Goal: Information Seeking & Learning: Learn about a topic

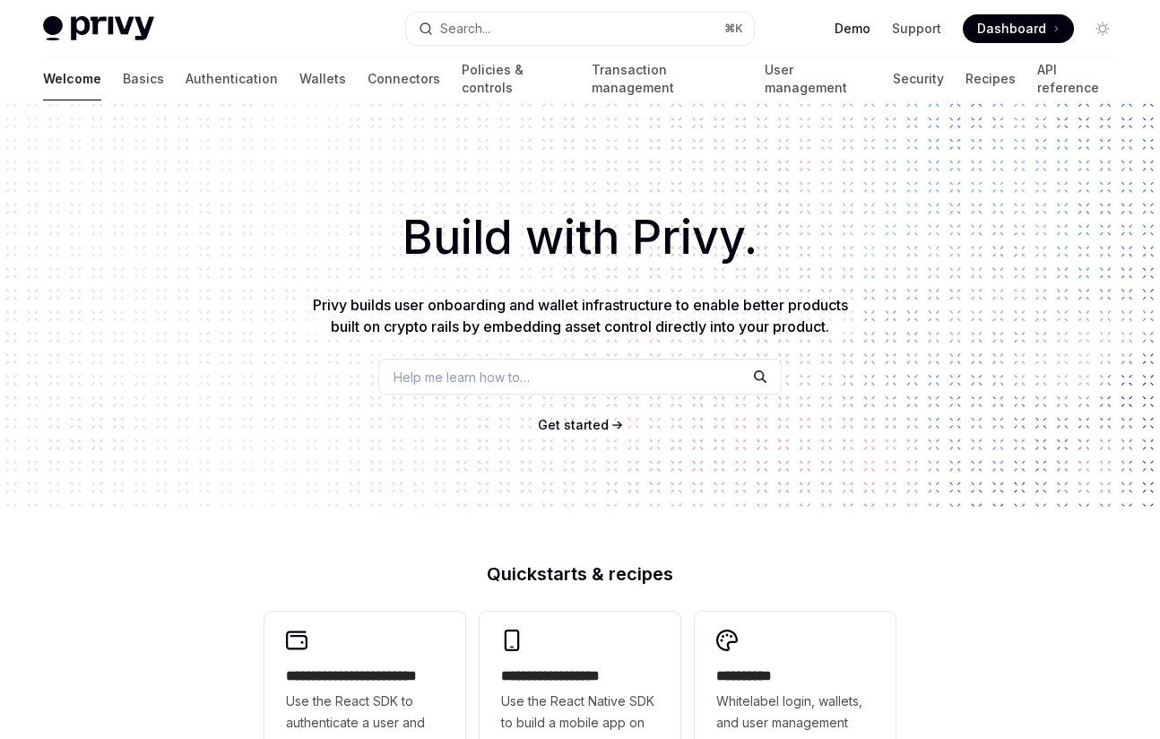
click at [860, 27] on link "Demo" at bounding box center [853, 29] width 36 height 18
click at [1022, 28] on span "Dashboard" at bounding box center [1011, 29] width 69 height 18
click at [57, 29] on img at bounding box center [98, 28] width 111 height 25
type textarea "*"
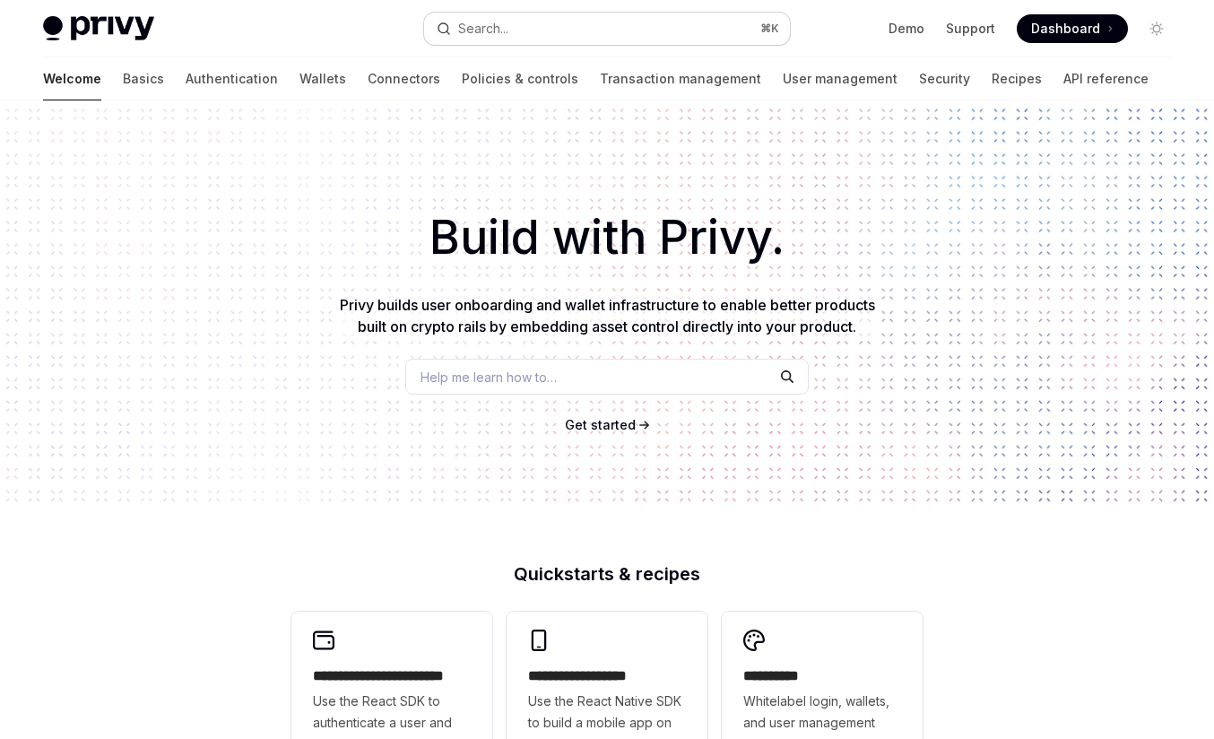
click at [570, 30] on button "Search... ⌘ K" at bounding box center [607, 29] width 367 height 32
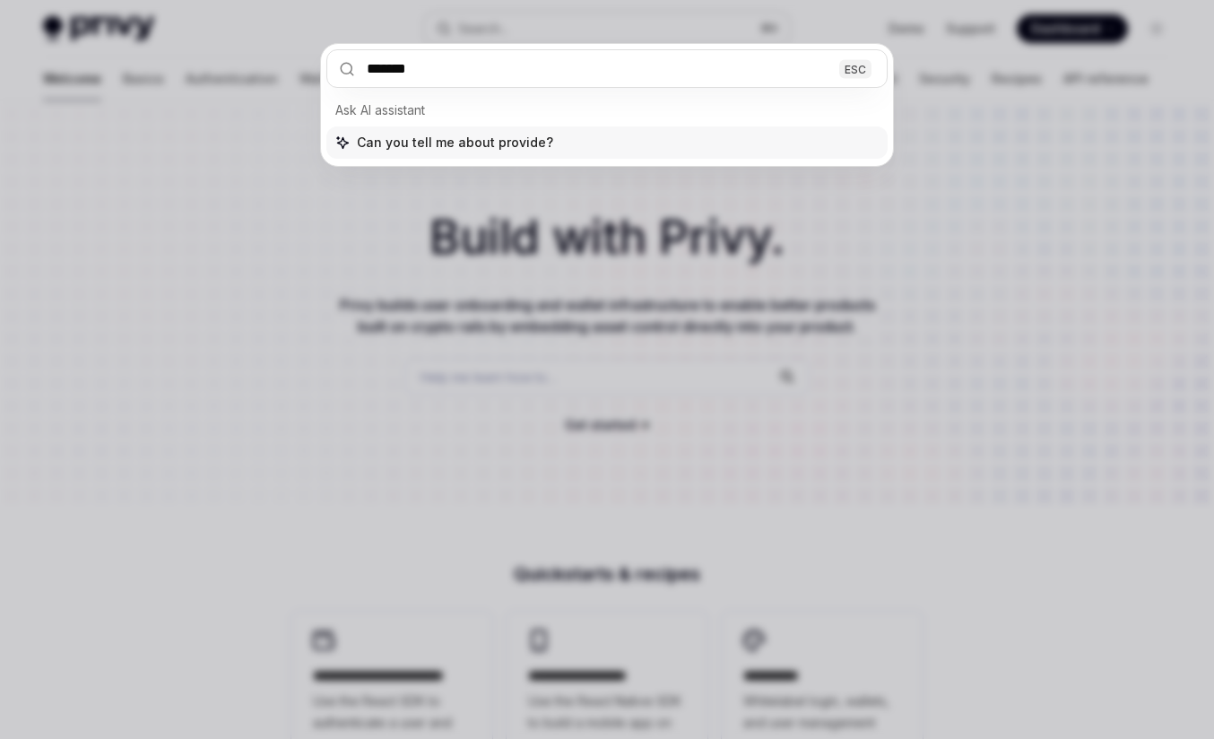
type input "********"
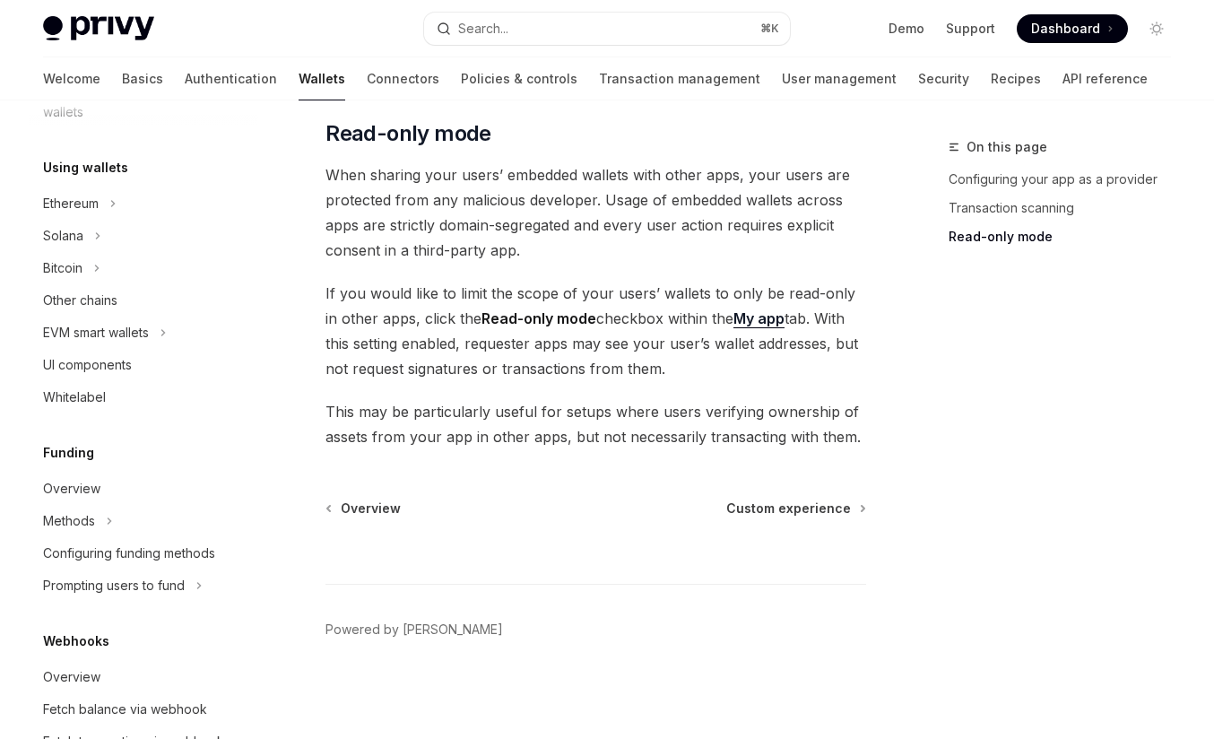
scroll to position [373, 0]
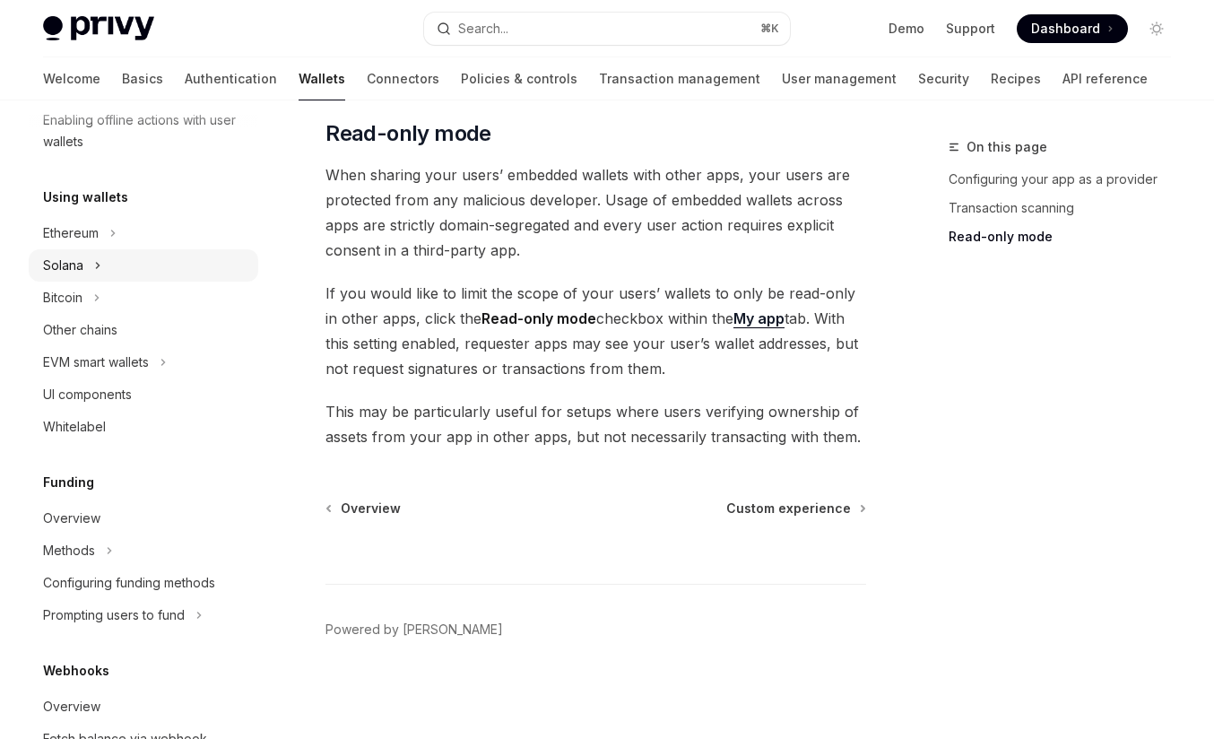
click at [82, 260] on div "Solana" at bounding box center [63, 266] width 40 height 22
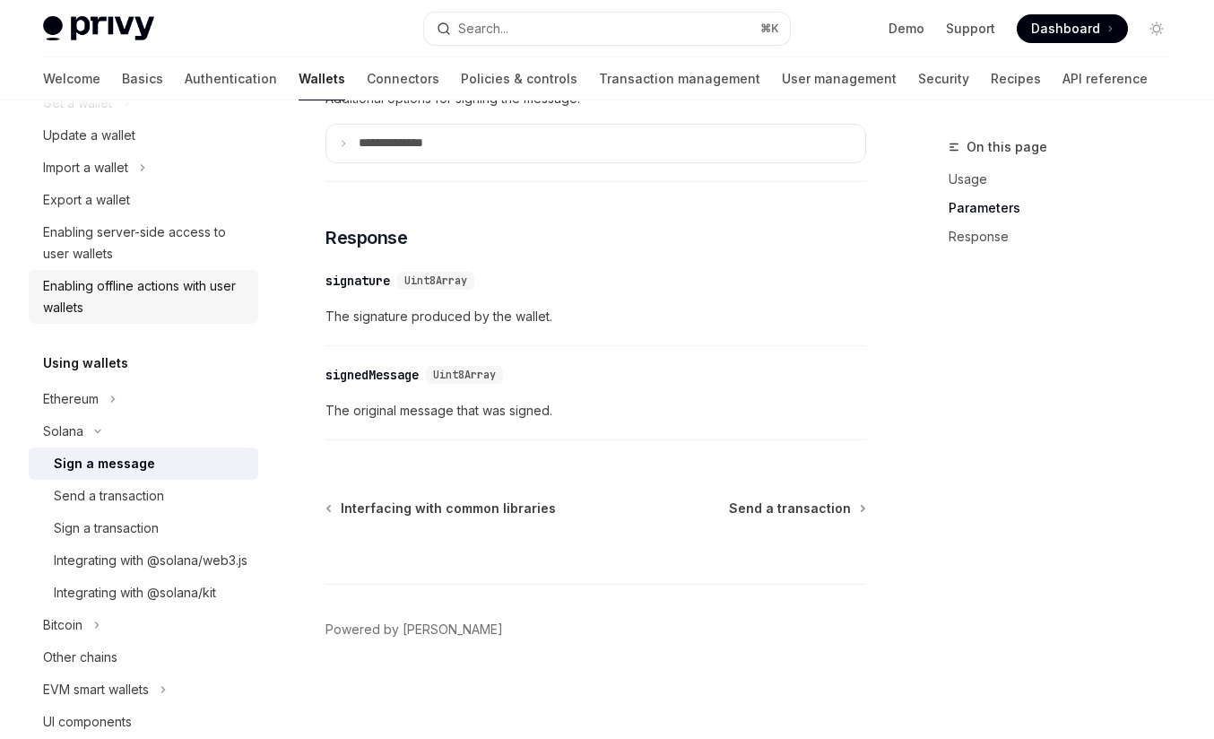
scroll to position [210, 0]
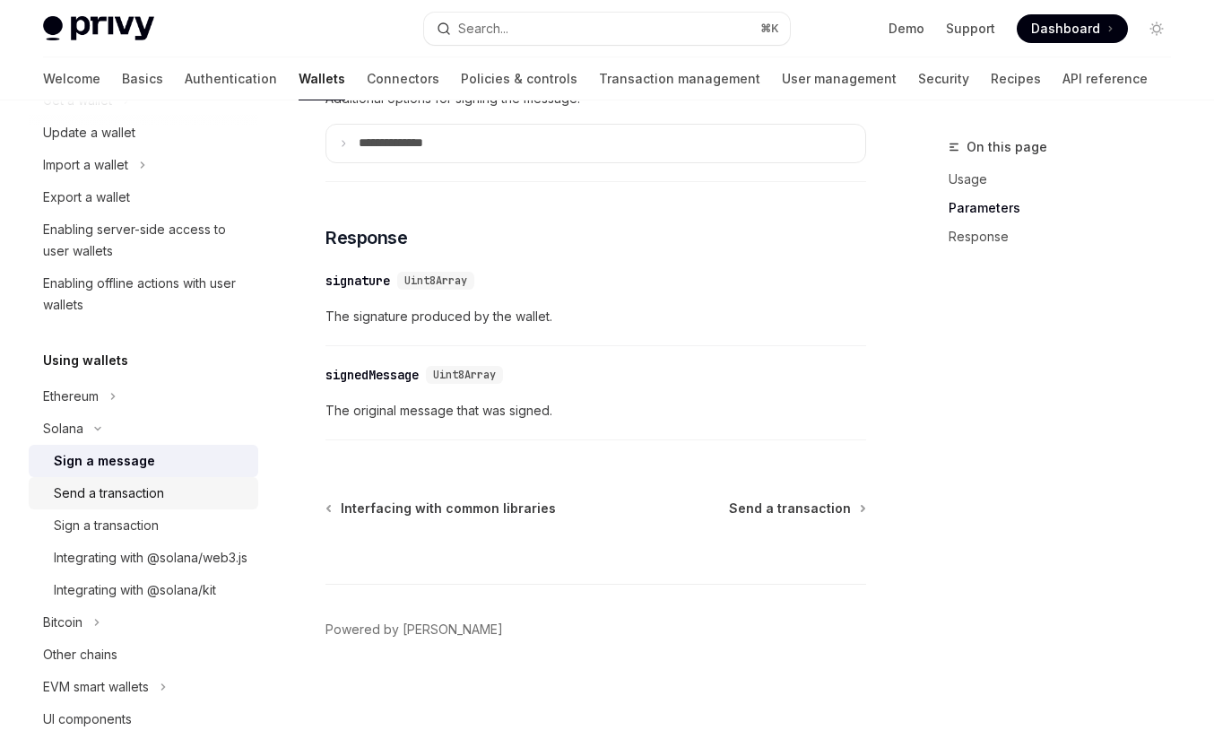
click at [193, 498] on div "Send a transaction" at bounding box center [151, 493] width 194 height 22
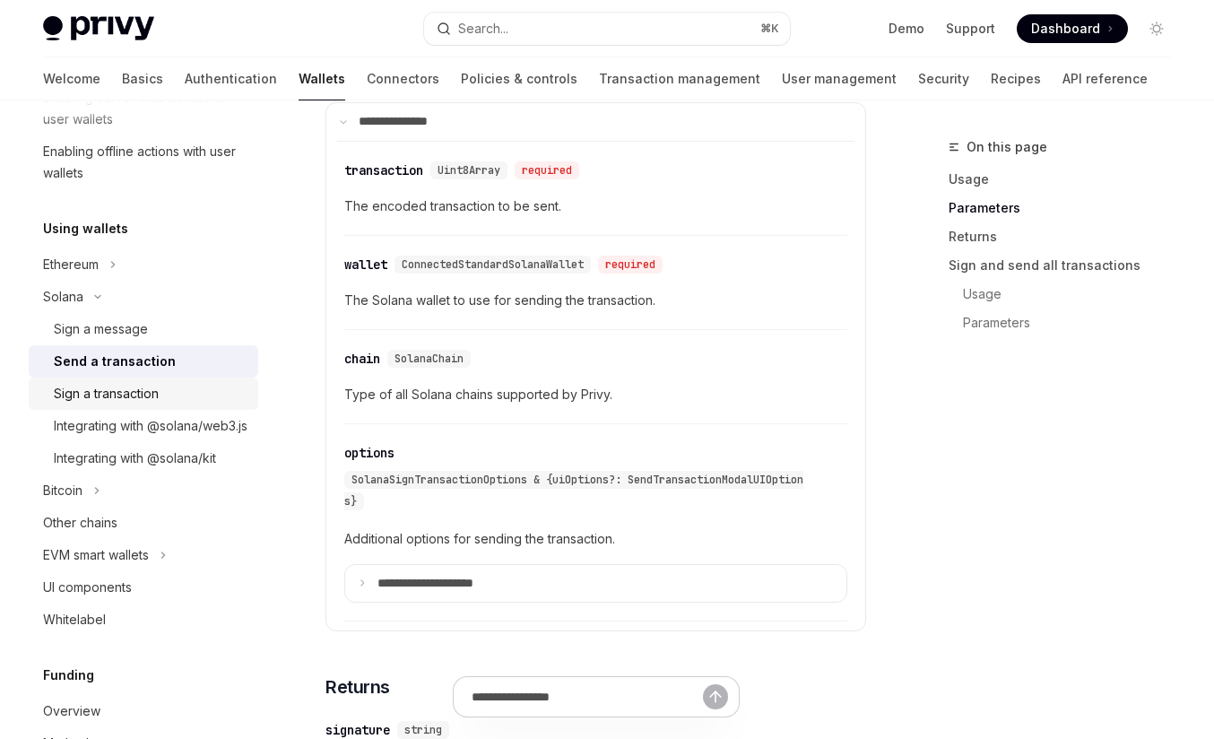
scroll to position [356, 0]
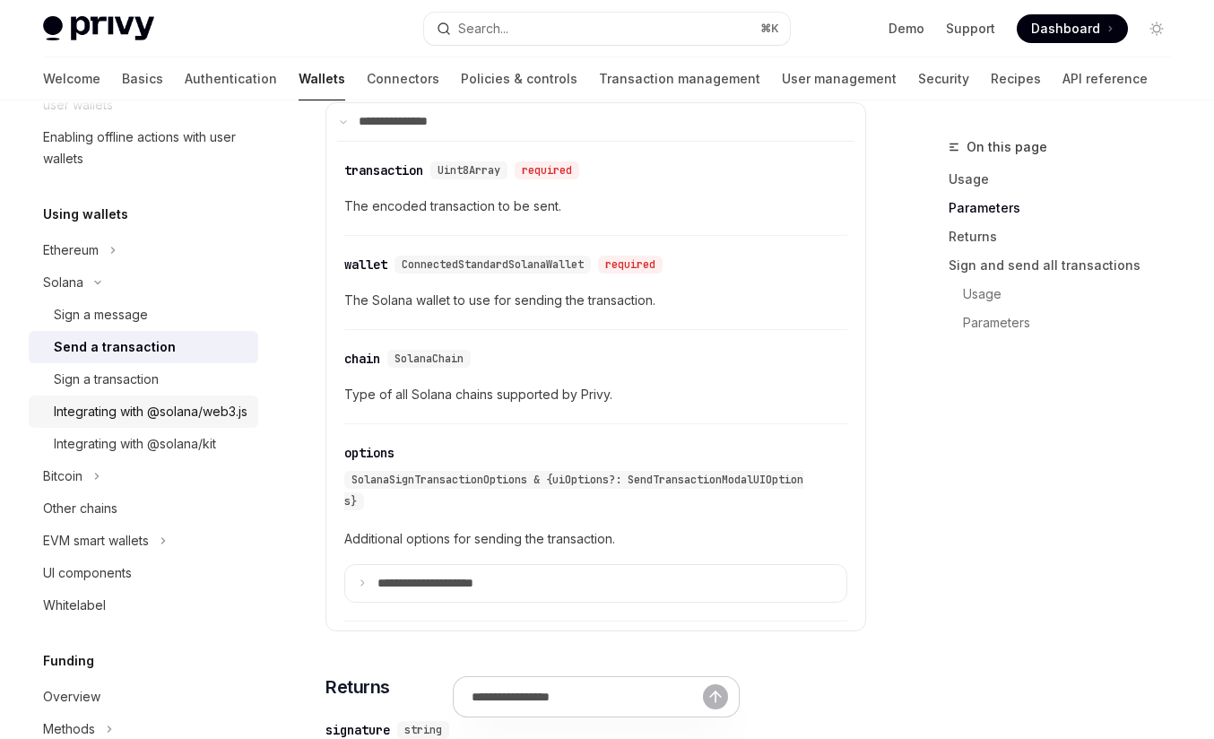
click at [173, 422] on div "Integrating with @solana/web3.js" at bounding box center [151, 412] width 194 height 22
type textarea "*"
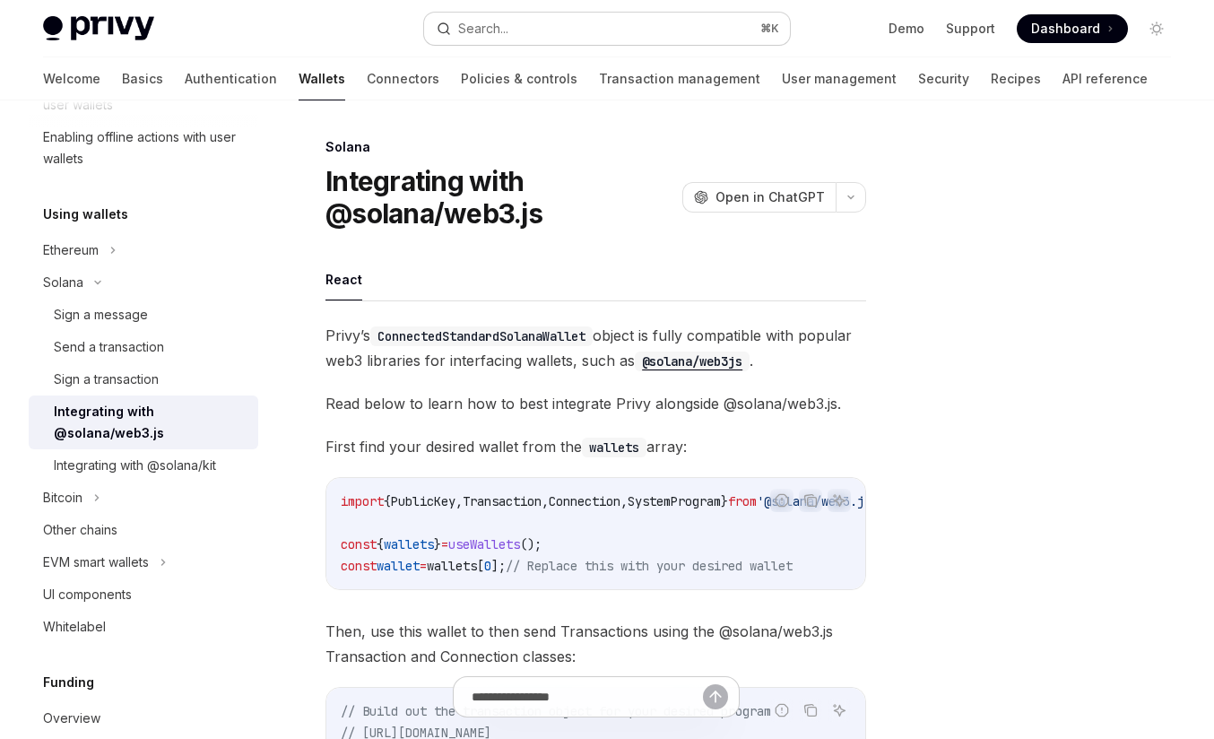
click at [645, 30] on button "Search... ⌘ K" at bounding box center [607, 29] width 367 height 32
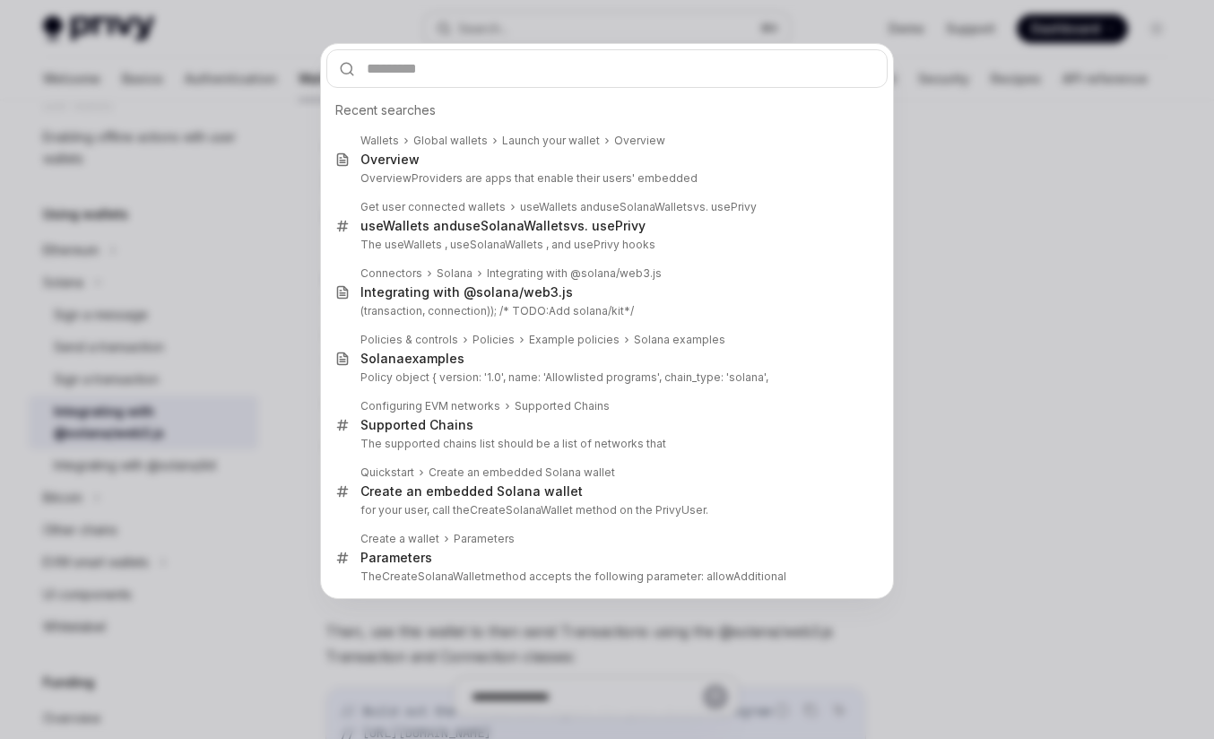
type input "**********"
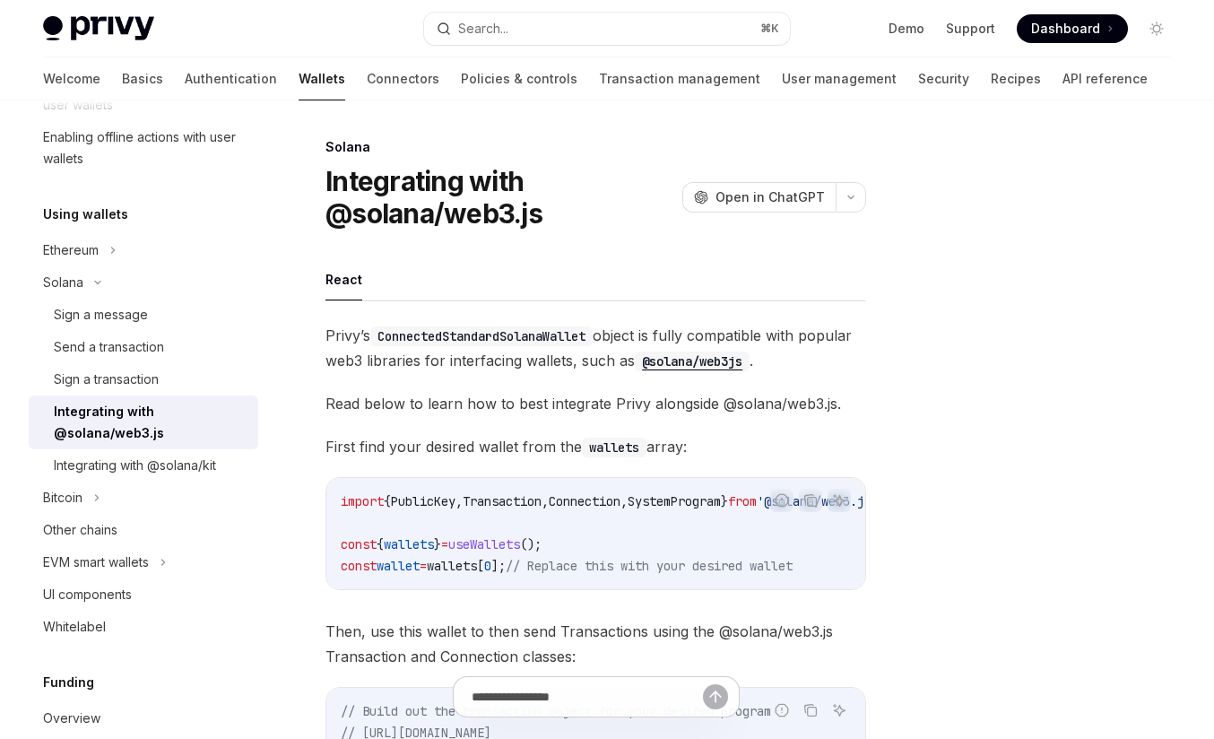
type textarea "*"
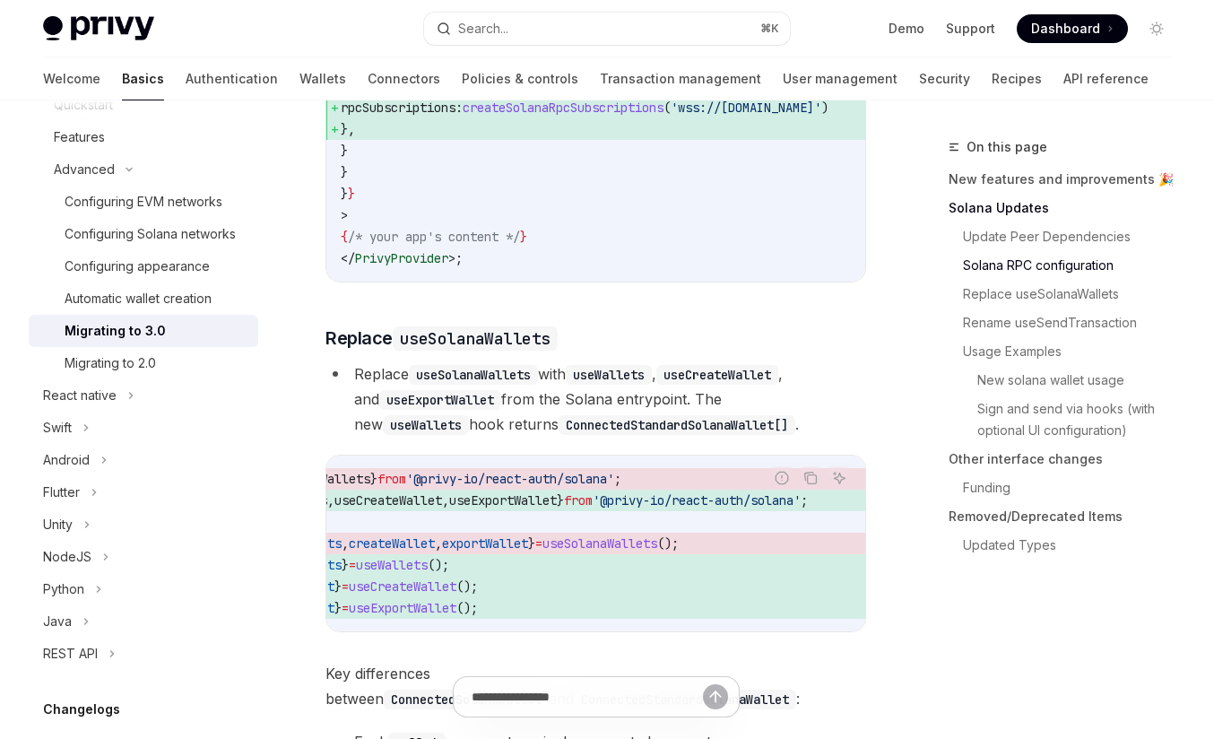
scroll to position [1561, 0]
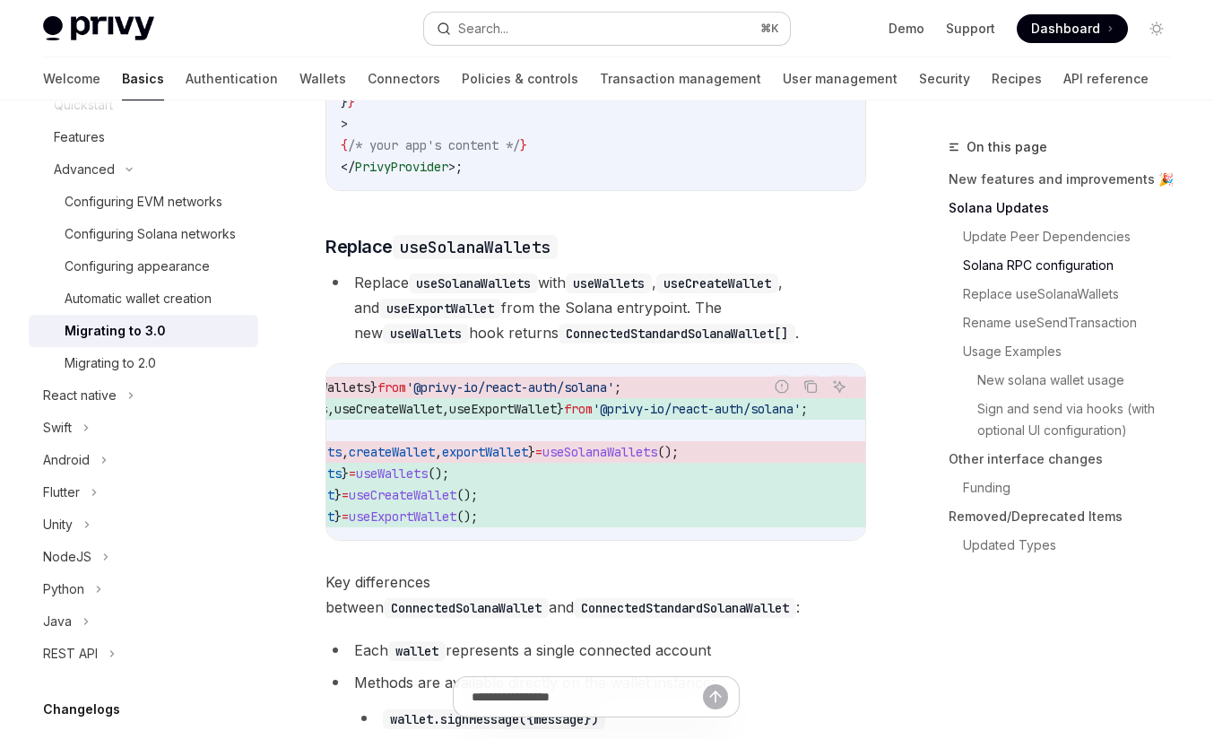
click at [561, 30] on button "Search... ⌘ K" at bounding box center [607, 29] width 367 height 32
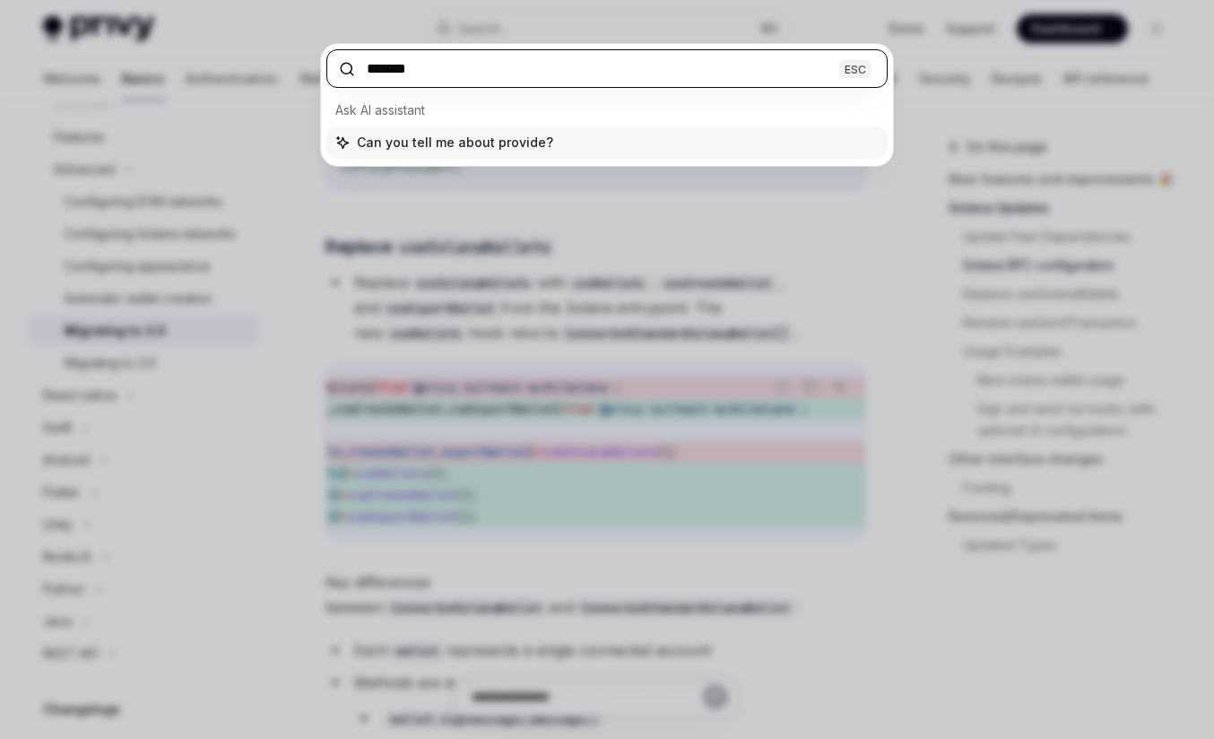
type input "********"
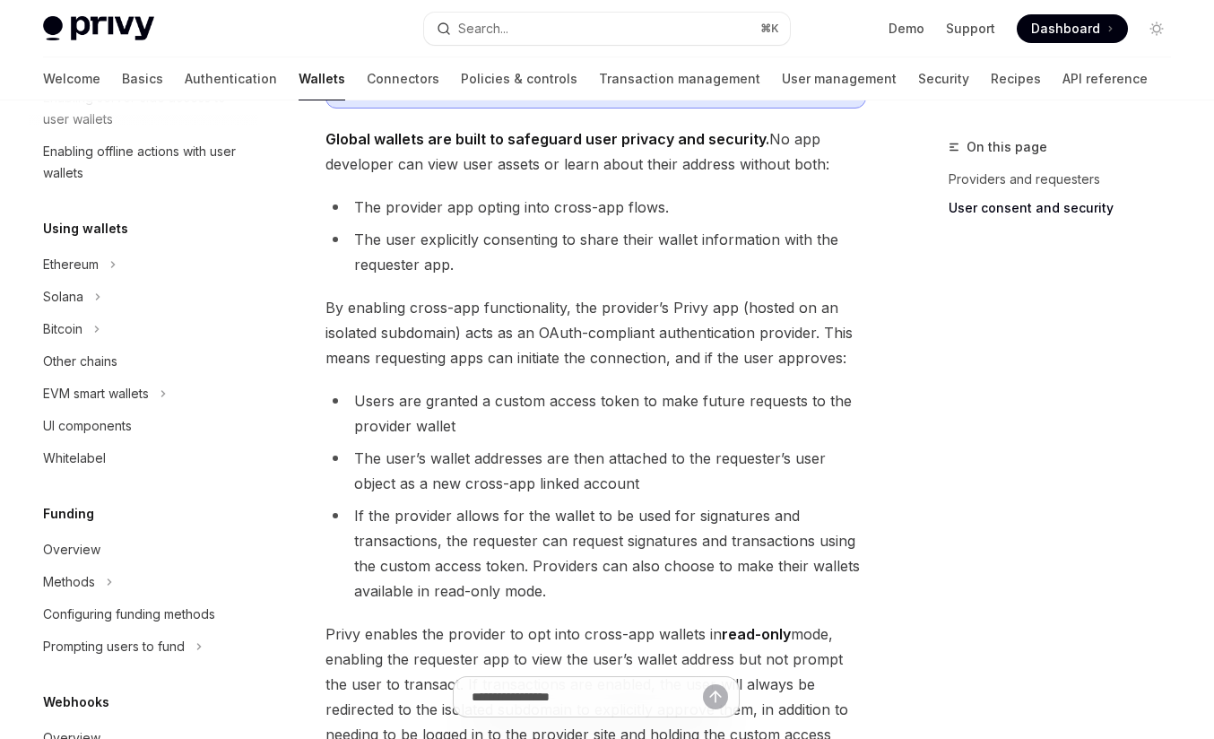
scroll to position [308, 0]
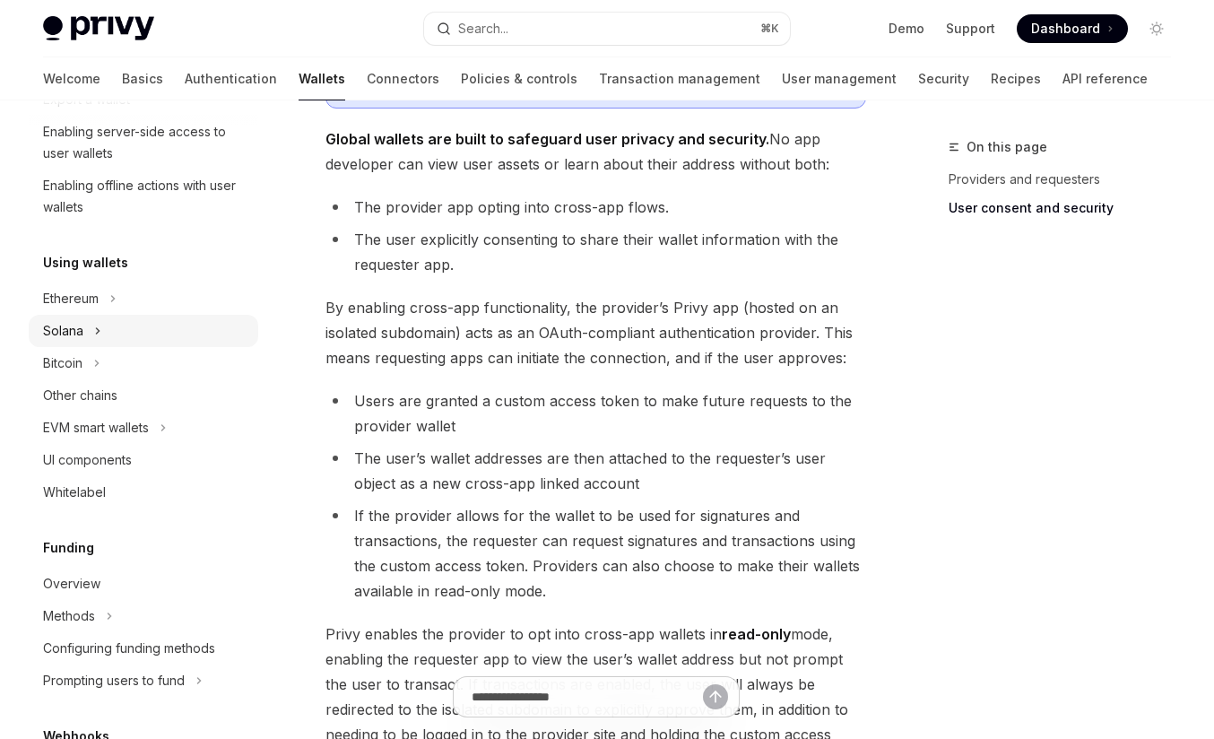
click at [146, 329] on div "Solana" at bounding box center [144, 331] width 230 height 32
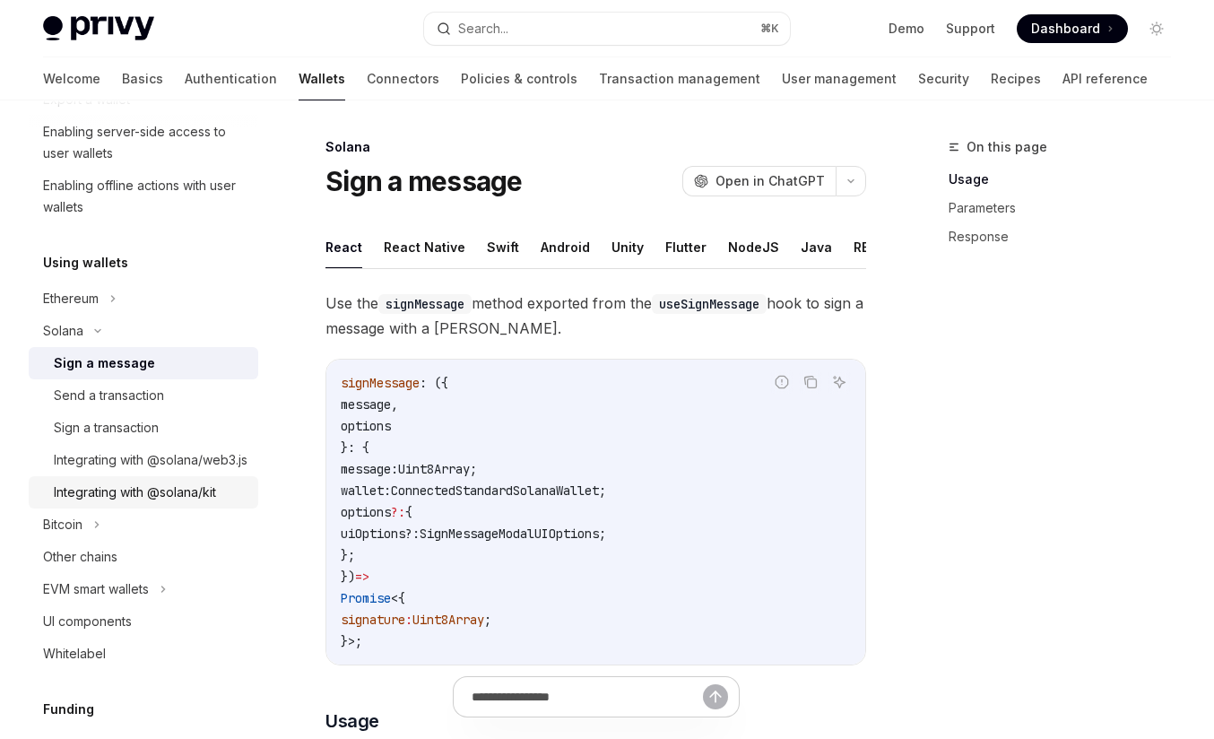
click at [168, 503] on div "Integrating with @solana/kit" at bounding box center [135, 492] width 162 height 22
type textarea "*"
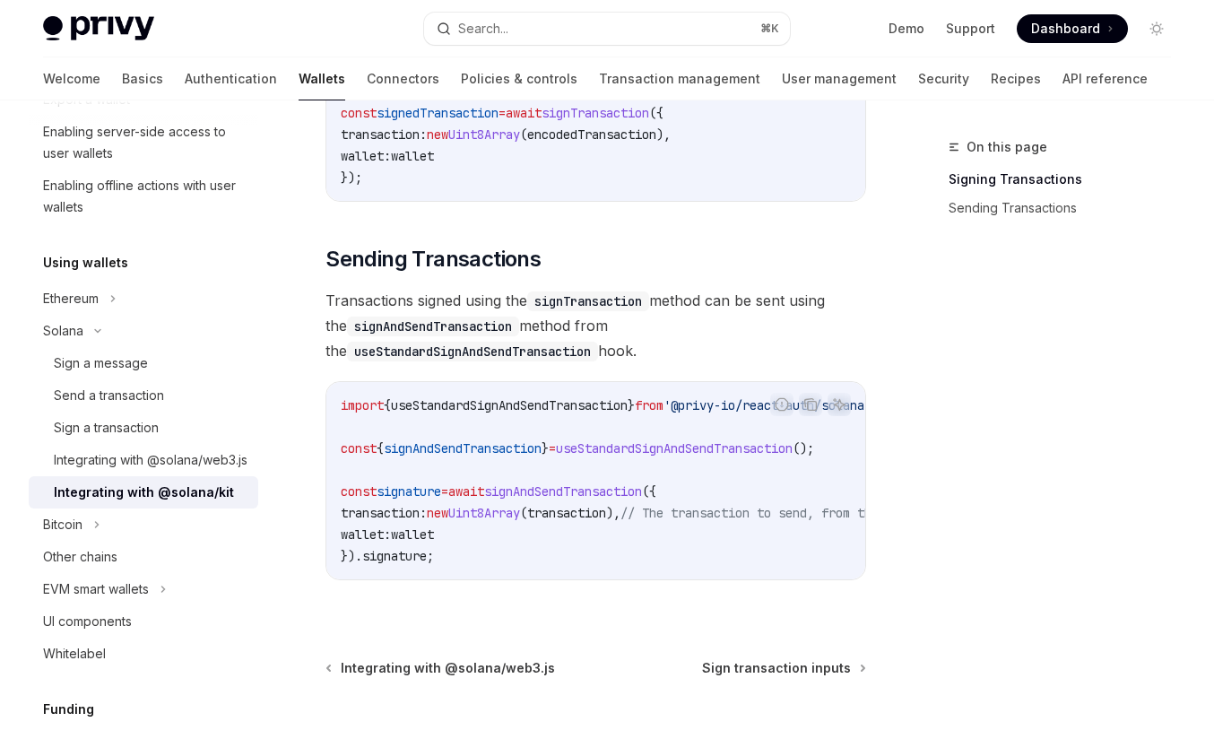
scroll to position [1647, 0]
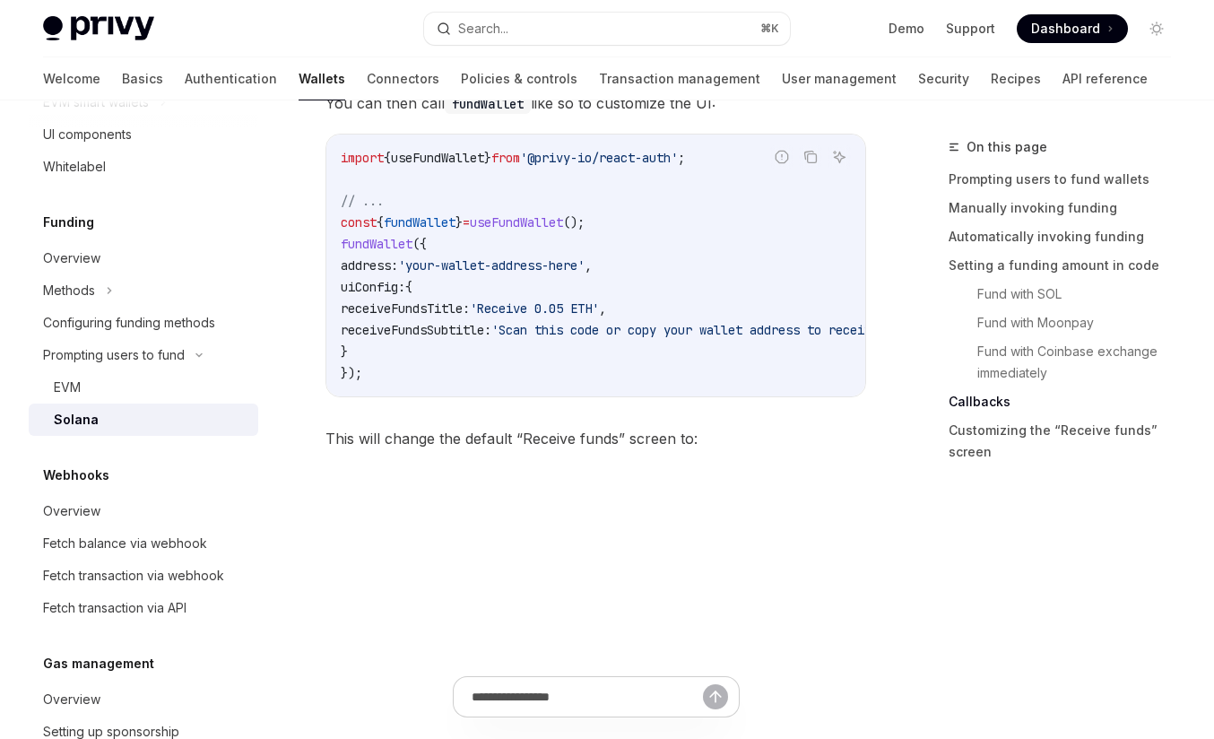
scroll to position [4221, 0]
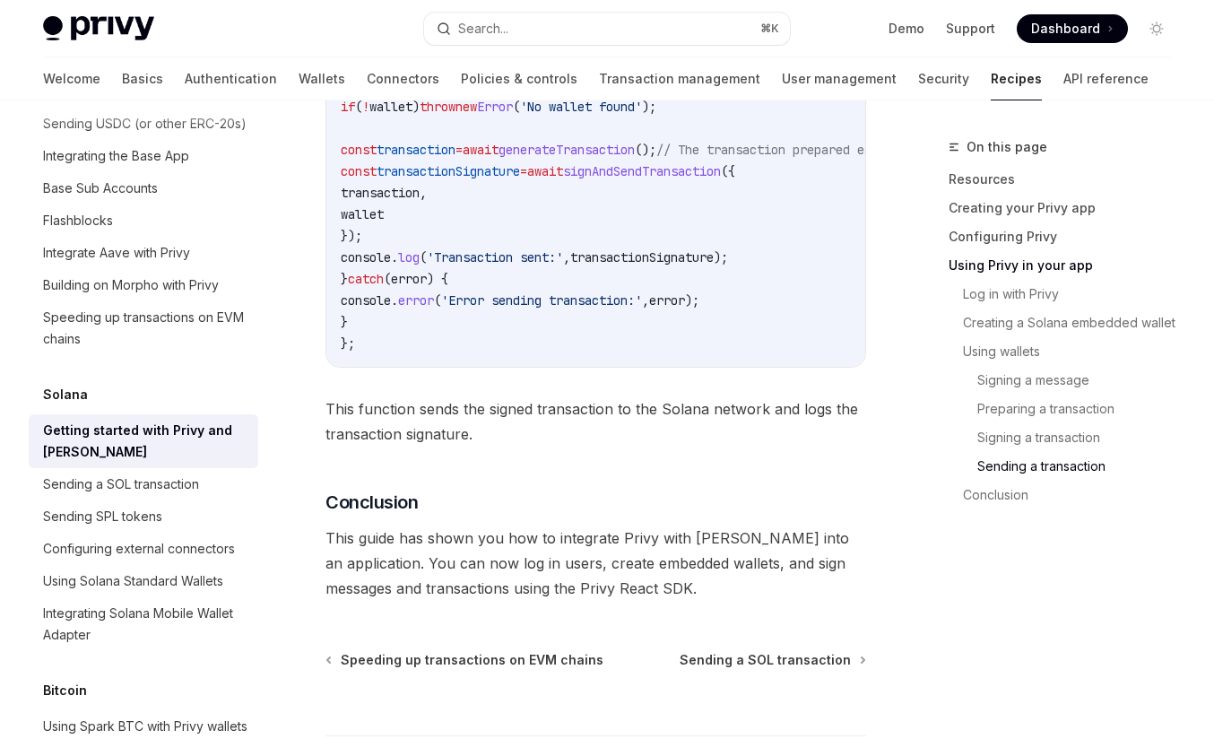
scroll to position [6217, 0]
